Goal: Task Accomplishment & Management: Complete application form

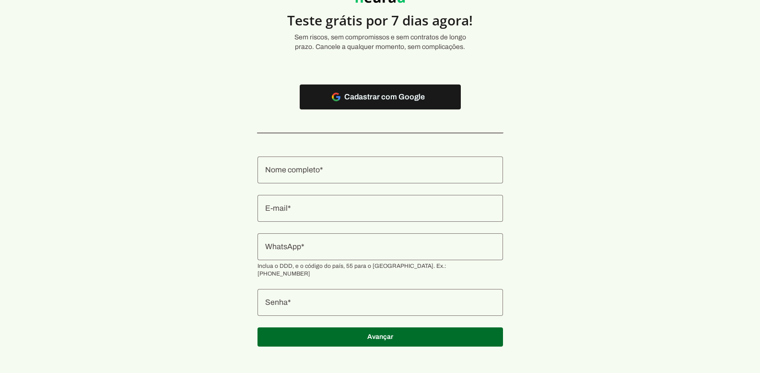
scroll to position [51, 0]
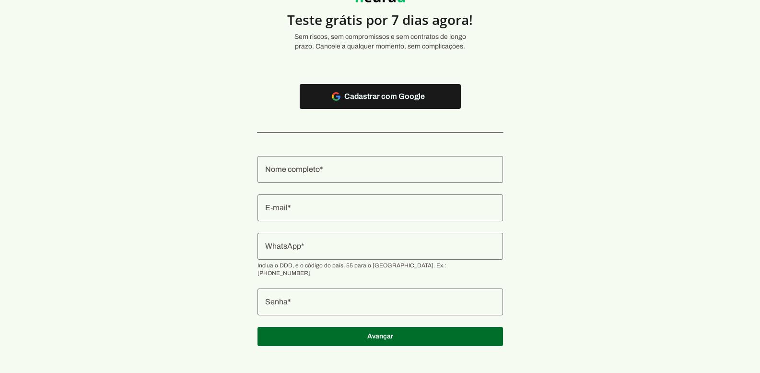
click at [318, 178] on div at bounding box center [381, 169] width 246 height 27
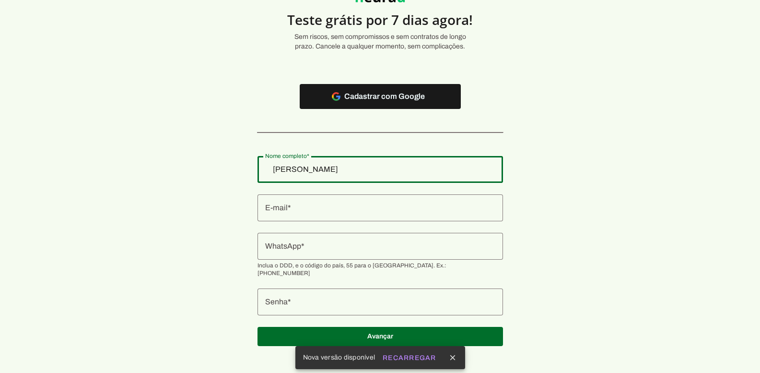
type input "[PERSON_NAME]"
type md-outlined-text-field "[PERSON_NAME]"
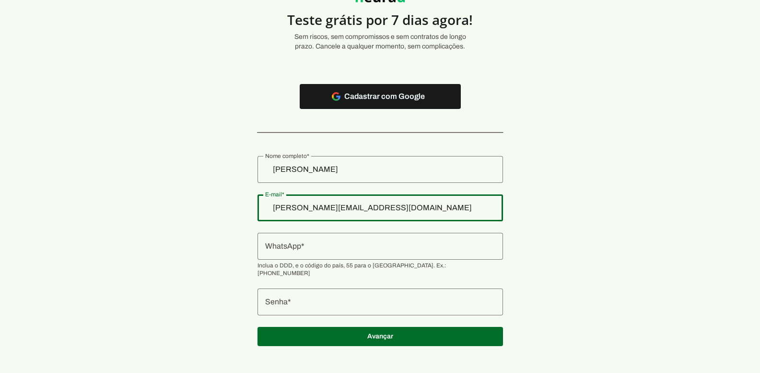
type input "[PERSON_NAME][EMAIL_ADDRESS][DOMAIN_NAME]"
type md-outlined-text-field "[PERSON_NAME][EMAIL_ADDRESS][DOMAIN_NAME]"
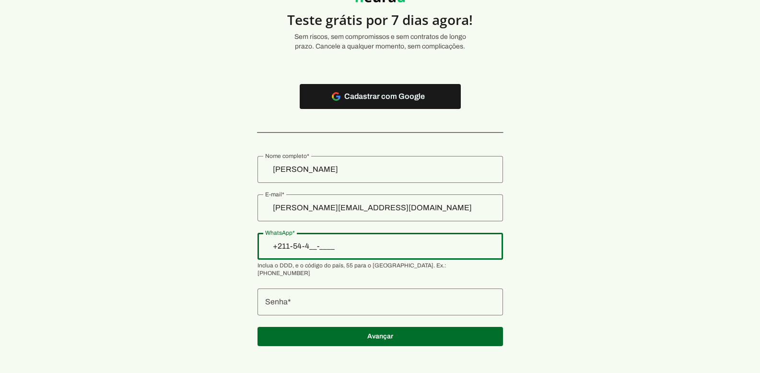
type input "[PHONE_NUMBER]_-____"
type md-outlined-text-field "[PHONE_NUMBER]_-____"
drag, startPoint x: 359, startPoint y: 250, endPoint x: 276, endPoint y: 249, distance: 82.5
click at [276, 249] on section "Teste grátis por 7 dias agora! Sem riscos, sem compromissos e sem contratos de …" at bounding box center [380, 165] width 760 height 386
type input "[PHONE_NUMBER]"
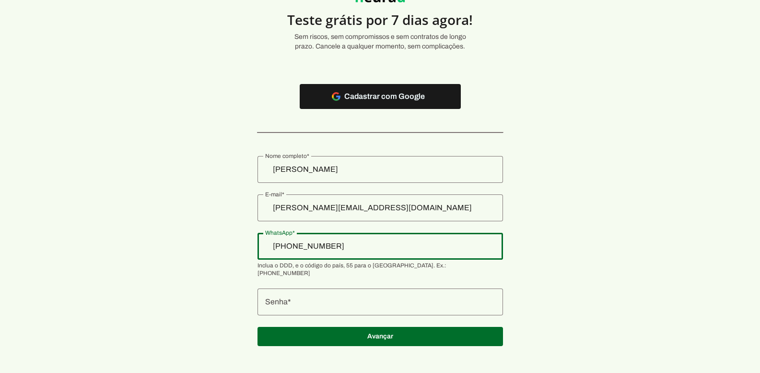
type md-outlined-text-field "[PHONE_NUMBER]"
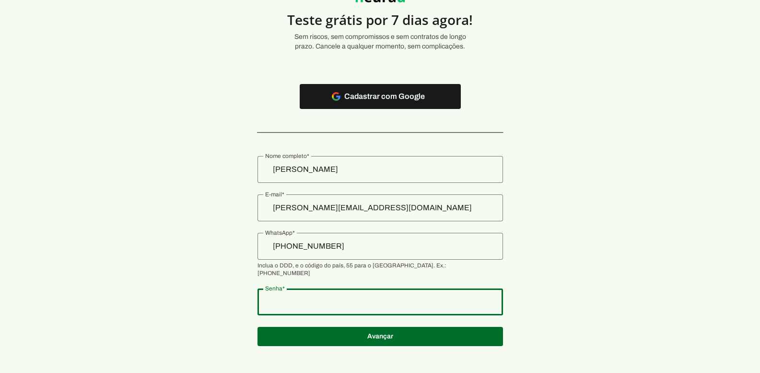
click at [255, 293] on section "Teste grátis por 7 dias agora! Sem riscos, sem compromissos e sem contratos de …" at bounding box center [380, 165] width 760 height 386
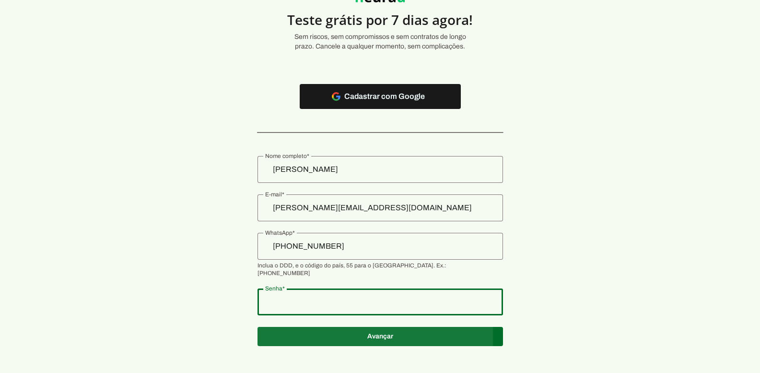
type md-outlined-text-field "Teste1234"
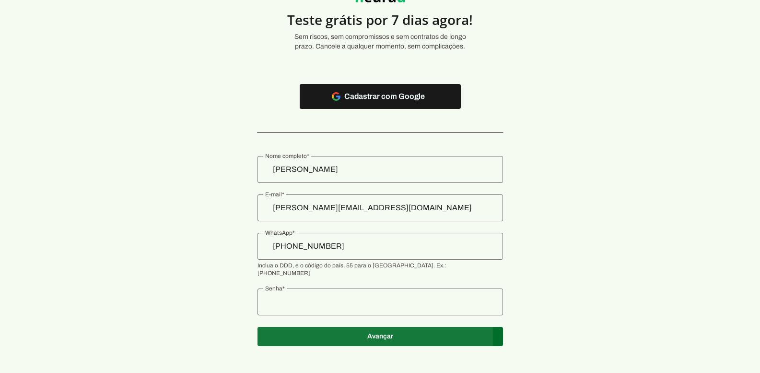
click at [371, 326] on span at bounding box center [381, 336] width 246 height 23
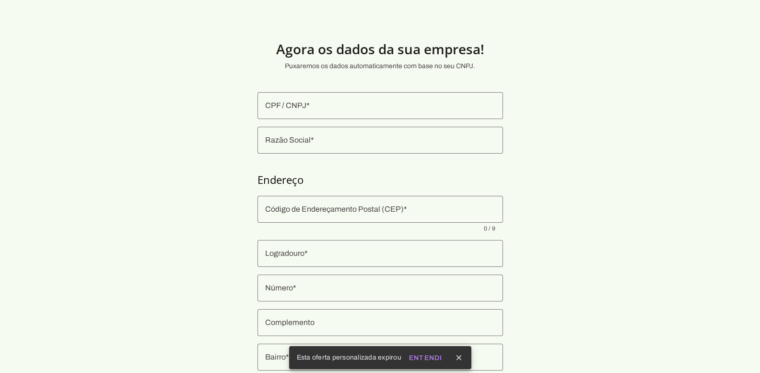
click at [409, 107] on input "CPF / CNPJ" at bounding box center [380, 106] width 230 height 12
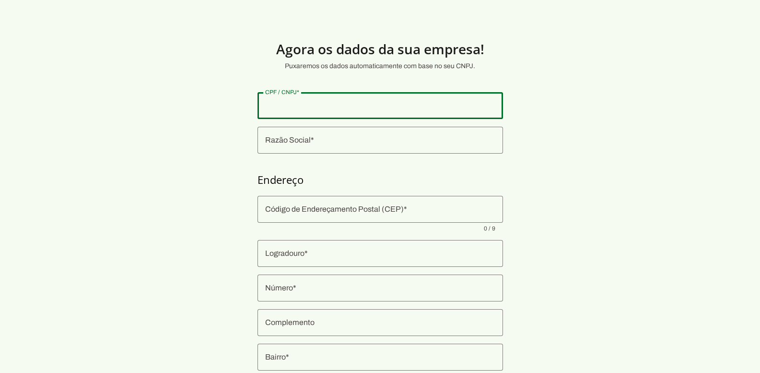
paste input "39.513.138/0001-20"
type input "39.513.138/0001-20"
type md-outlined-text-field "39.513.138/0001-20"
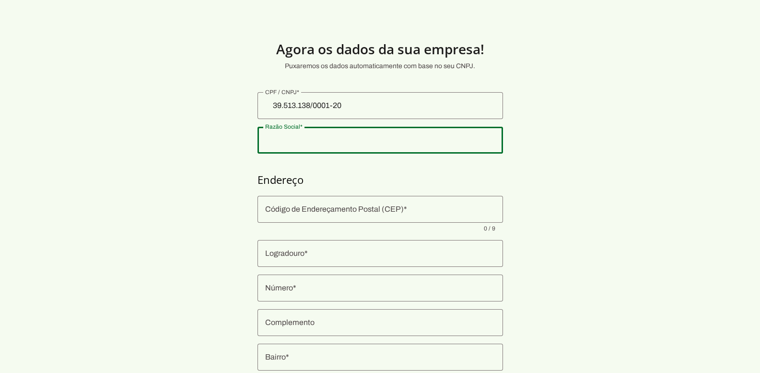
type input "RAGA INVESTIMENTOS E CONSULTORIA LTDA"
type input "Rua [PERSON_NAME]"
type input "00655"
type input "Apt 304"
type input "Recreio dos Bandeirantes"
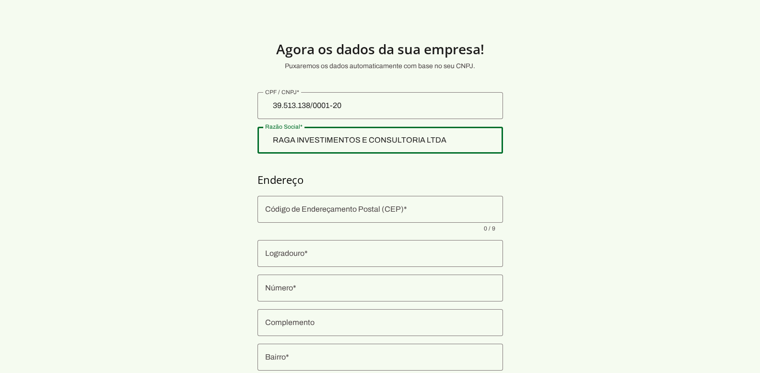
type input "[GEOGRAPHIC_DATA]"
type input "RJ"
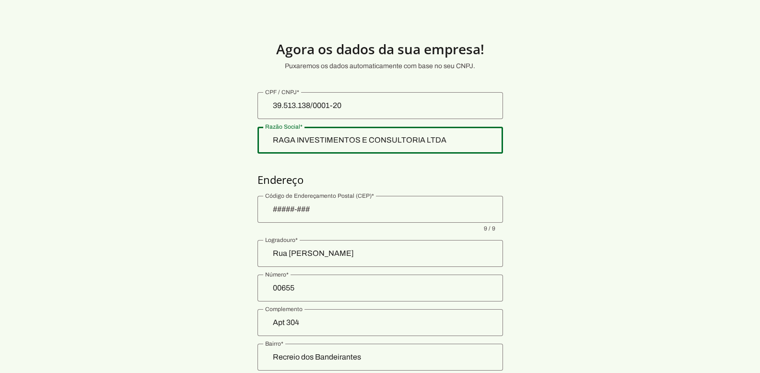
scroll to position [90, 0]
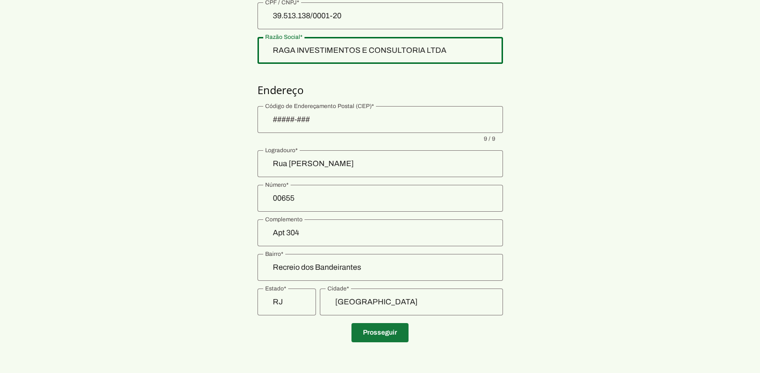
click at [379, 339] on span at bounding box center [380, 332] width 57 height 23
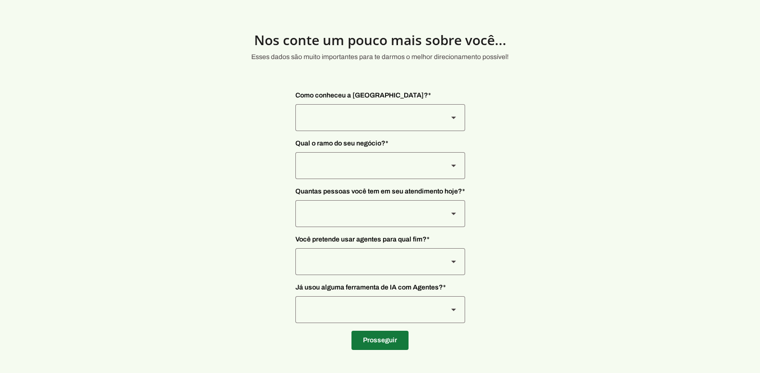
scroll to position [9, 0]
click at [380, 339] on span at bounding box center [380, 340] width 57 height 23
